Goal: Task Accomplishment & Management: Complete application form

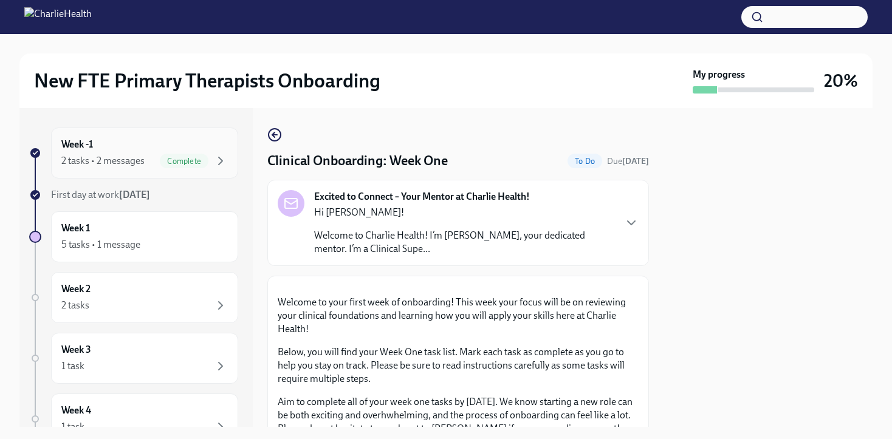
click at [218, 151] on div "Week -1 2 tasks • 2 messages Complete" at bounding box center [144, 153] width 167 height 30
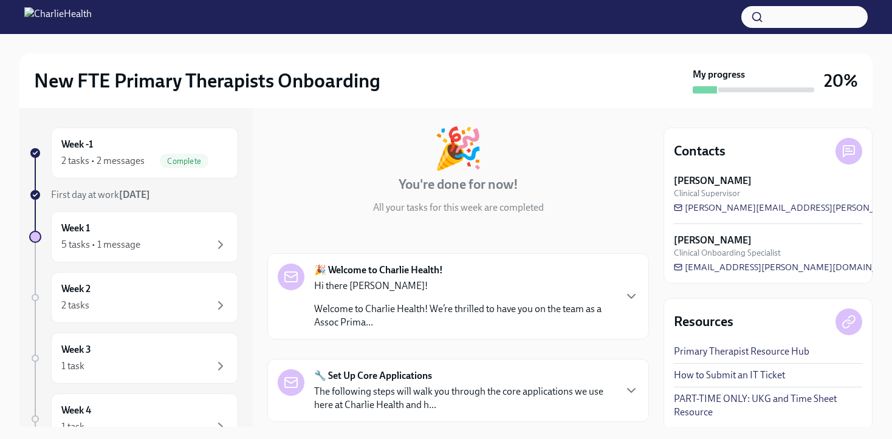
click at [367, 288] on p "Hi there [PERSON_NAME]!" at bounding box center [464, 286] width 300 height 13
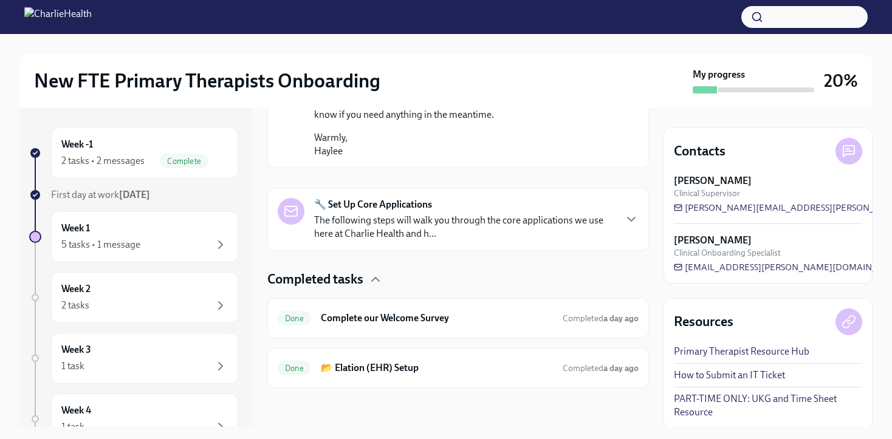
scroll to position [980, 0]
click at [179, 246] on div "5 tasks • 1 message" at bounding box center [144, 245] width 167 height 15
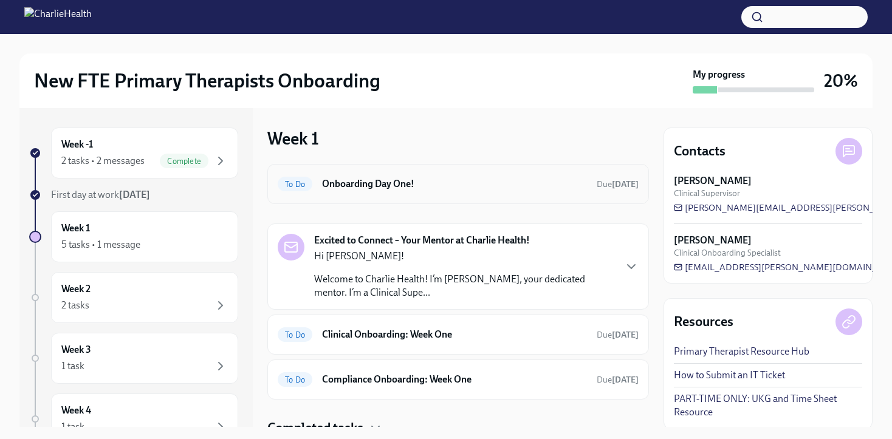
click at [412, 181] on h6 "Onboarding Day One!" at bounding box center [454, 183] width 265 height 13
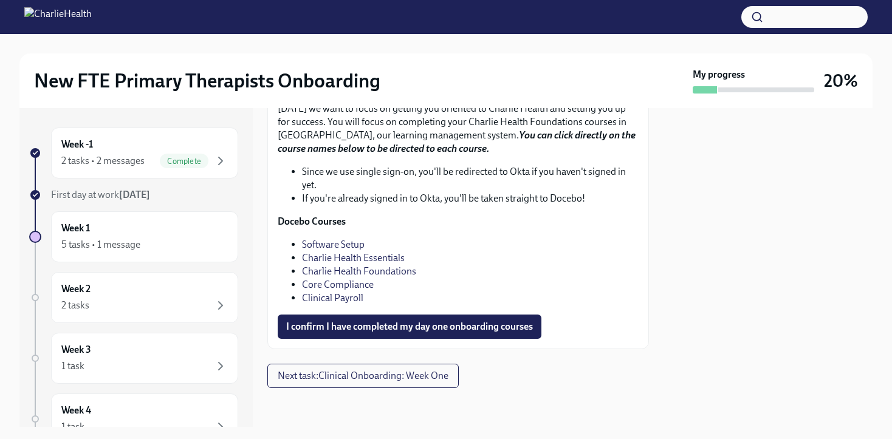
scroll to position [1716, 0]
click at [353, 304] on link "Clinical Payroll" at bounding box center [332, 298] width 61 height 12
click at [362, 328] on span "I confirm I have completed my day one onboarding courses" at bounding box center [409, 327] width 247 height 12
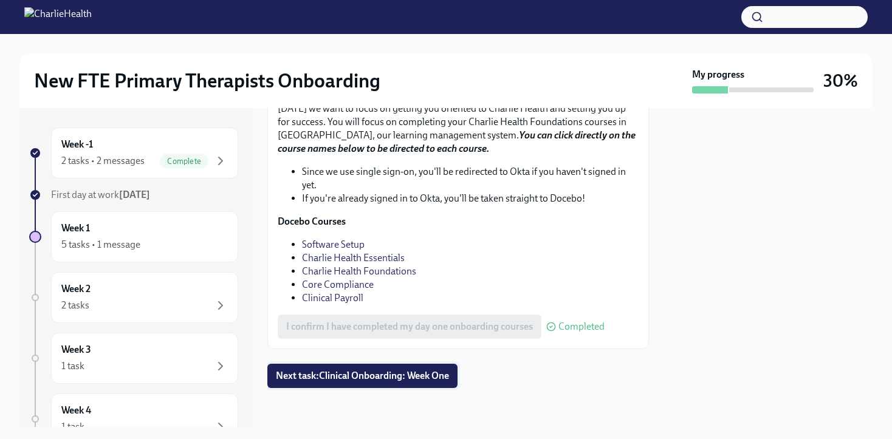
click at [396, 373] on span "Next task : Clinical Onboarding: Week One" at bounding box center [362, 376] width 173 height 12
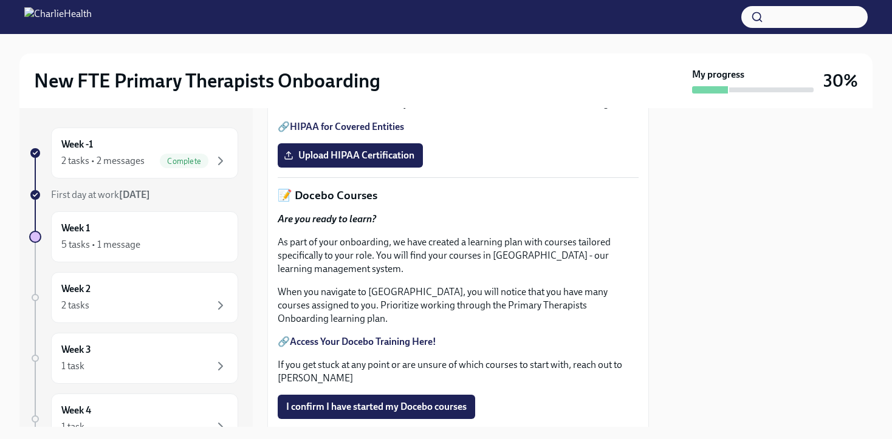
scroll to position [395, 0]
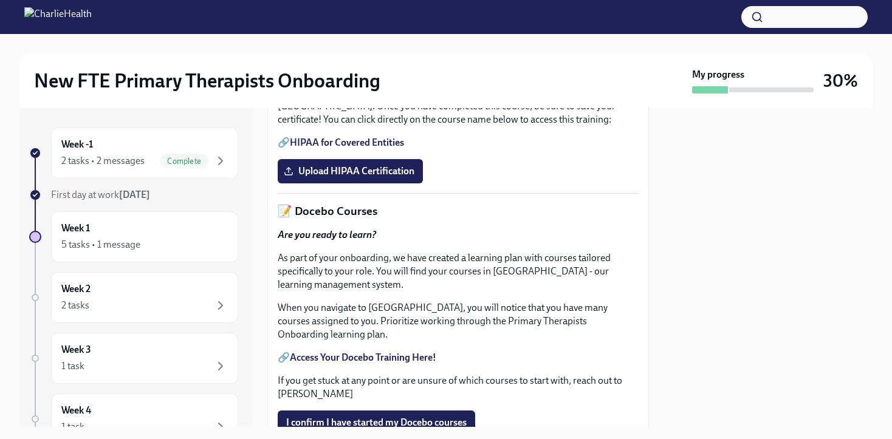
click at [370, 148] on link "HIPAA for Covered Entities" at bounding box center [347, 143] width 114 height 12
